Goal: Information Seeking & Learning: Learn about a topic

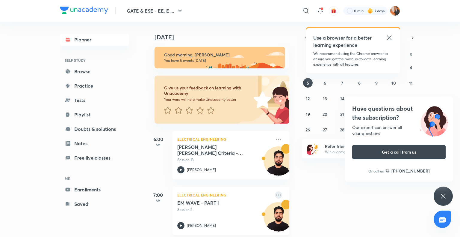
click at [275, 196] on icon at bounding box center [278, 194] width 7 height 7
click at [376, 199] on div "[DATE] Good morning, [PERSON_NAME] You have 5 events [DATE] Give us your feedba…" at bounding box center [302, 129] width 313 height 215
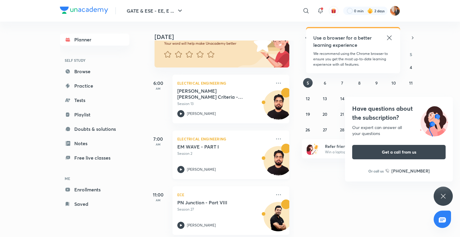
scroll to position [56, 0]
click at [275, 139] on icon at bounding box center [278, 138] width 7 height 7
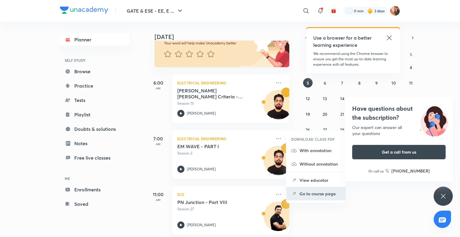
click at [311, 194] on p "Go to course page" at bounding box center [319, 193] width 41 height 6
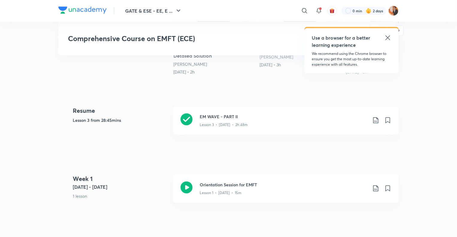
scroll to position [230, 0]
click at [266, 114] on h3 "EM WAVE - PART II" at bounding box center [284, 115] width 168 height 6
